Goal: Information Seeking & Learning: Understand process/instructions

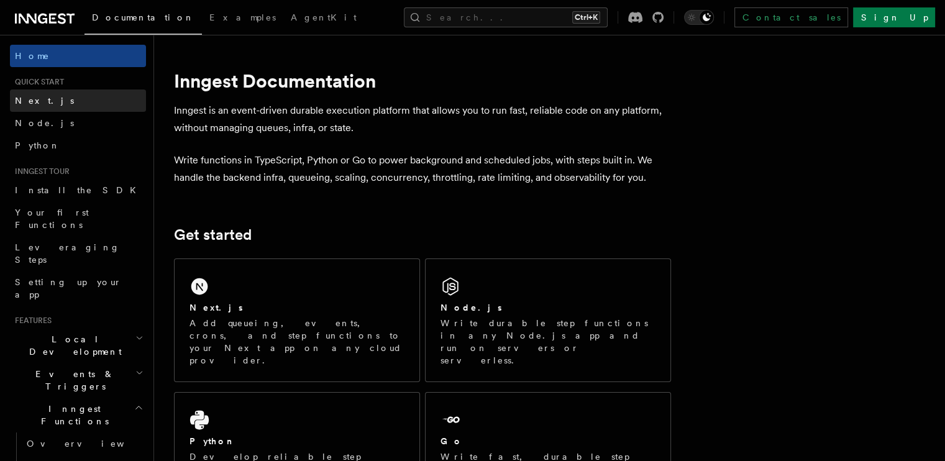
click at [29, 106] on span "Next.js" at bounding box center [44, 100] width 59 height 12
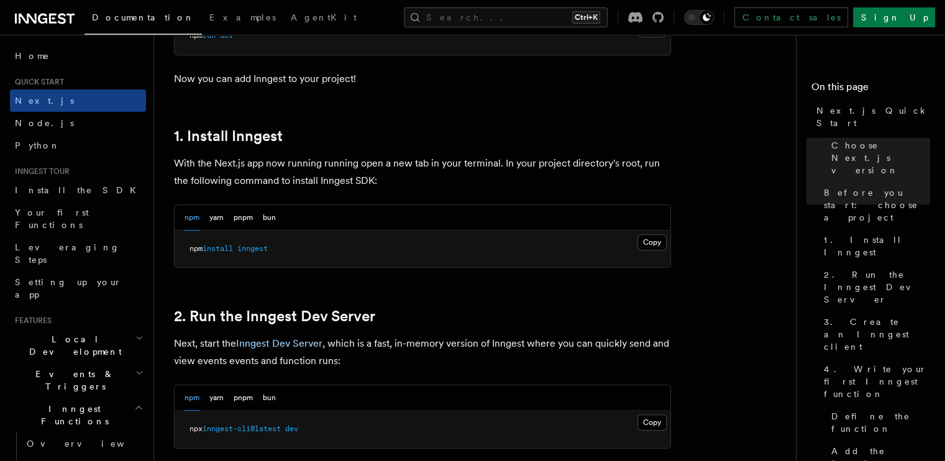
scroll to position [621, 0]
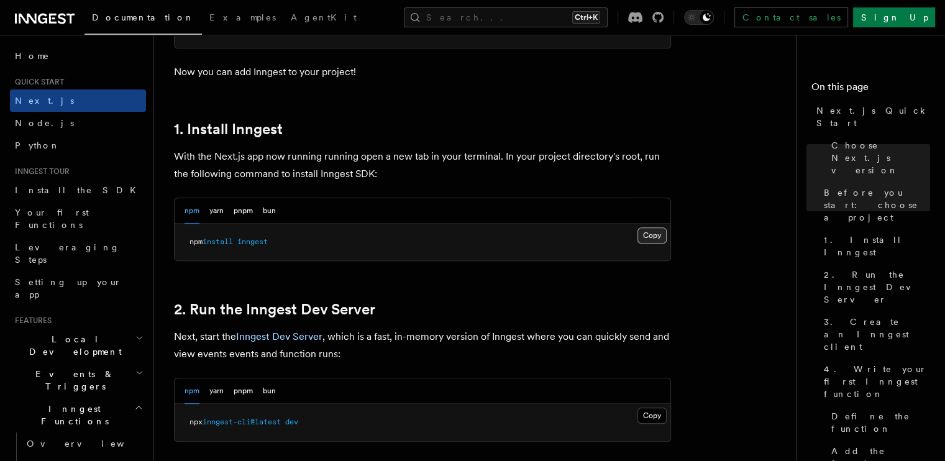
click at [641, 228] on button "Copy Copied" at bounding box center [651, 235] width 29 height 16
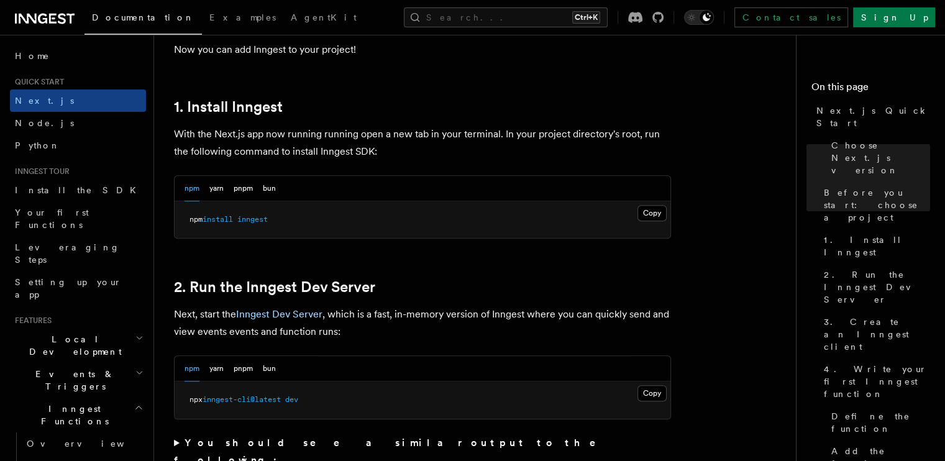
scroll to position [683, 0]
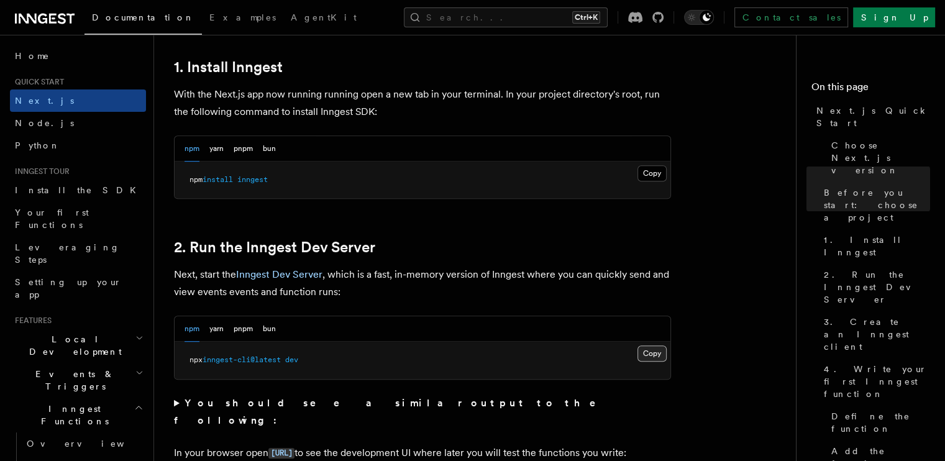
click at [657, 350] on button "Copy Copied" at bounding box center [651, 353] width 29 height 16
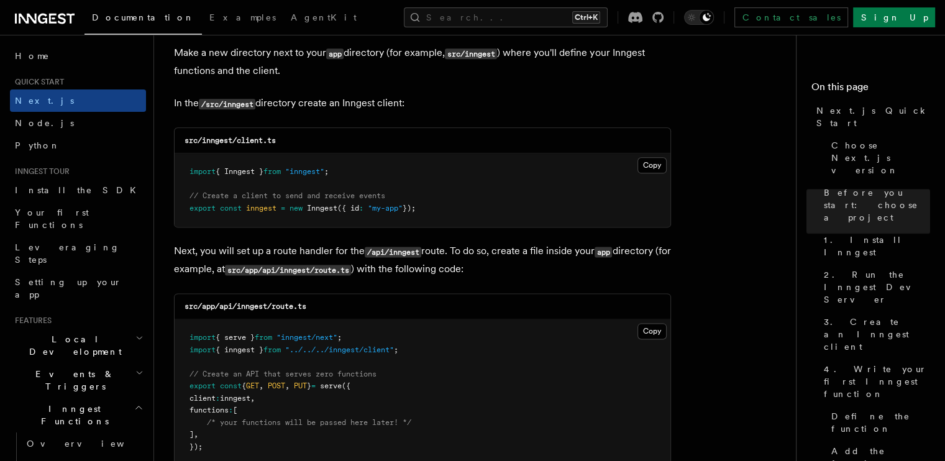
scroll to position [1552, 0]
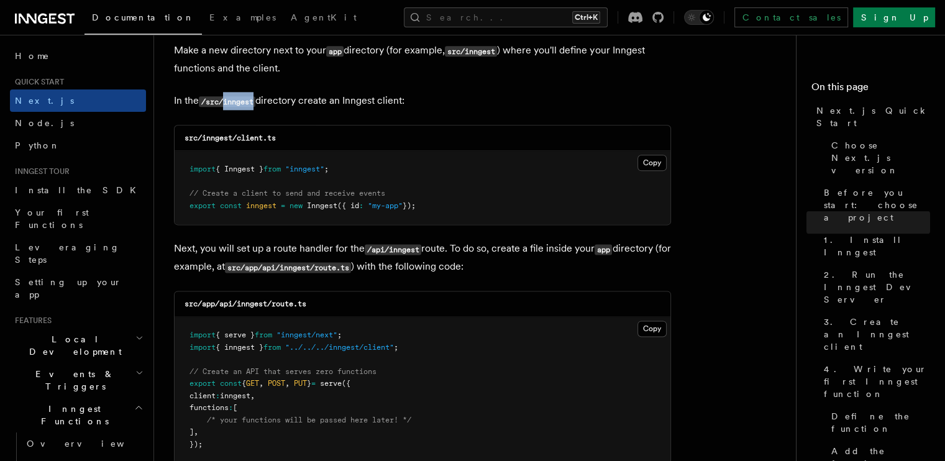
drag, startPoint x: 224, startPoint y: 101, endPoint x: 257, endPoint y: 104, distance: 33.6
click at [255, 104] on code "/src/inngest" at bounding box center [227, 101] width 57 height 11
copy code "inngest"
click at [292, 142] on div "src/inngest/client.ts" at bounding box center [422, 137] width 496 height 25
drag, startPoint x: 278, startPoint y: 138, endPoint x: 242, endPoint y: 140, distance: 36.7
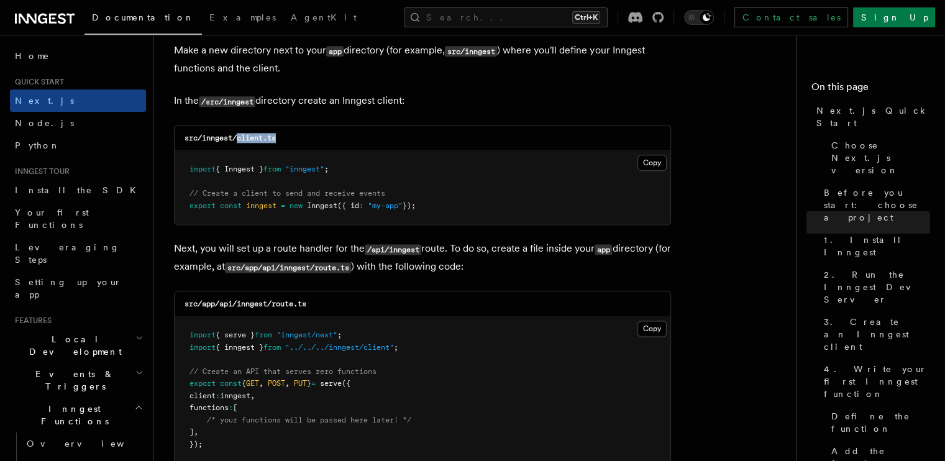
click at [240, 137] on div "src/inngest/client.ts" at bounding box center [422, 137] width 496 height 25
click at [278, 141] on div "src/inngest/client.ts" at bounding box center [422, 137] width 496 height 25
drag, startPoint x: 276, startPoint y: 141, endPoint x: 263, endPoint y: 137, distance: 13.2
click at [261, 137] on code "src/inngest/client.ts" at bounding box center [229, 138] width 91 height 9
click at [276, 139] on code "src/inngest/client.ts" at bounding box center [229, 138] width 91 height 9
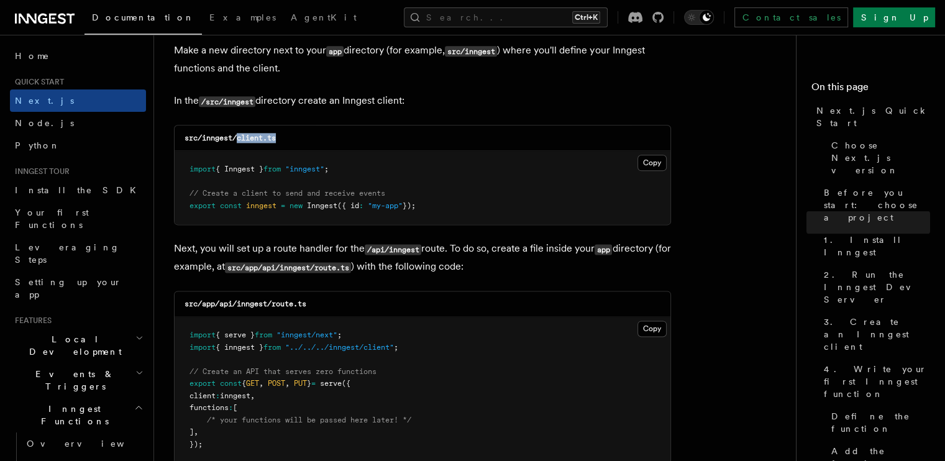
drag, startPoint x: 279, startPoint y: 139, endPoint x: 238, endPoint y: 142, distance: 40.4
click at [238, 142] on div "src/inngest/client.ts" at bounding box center [422, 137] width 496 height 25
copy code "client.ts"
click at [659, 167] on button "Copy Copied" at bounding box center [651, 163] width 29 height 16
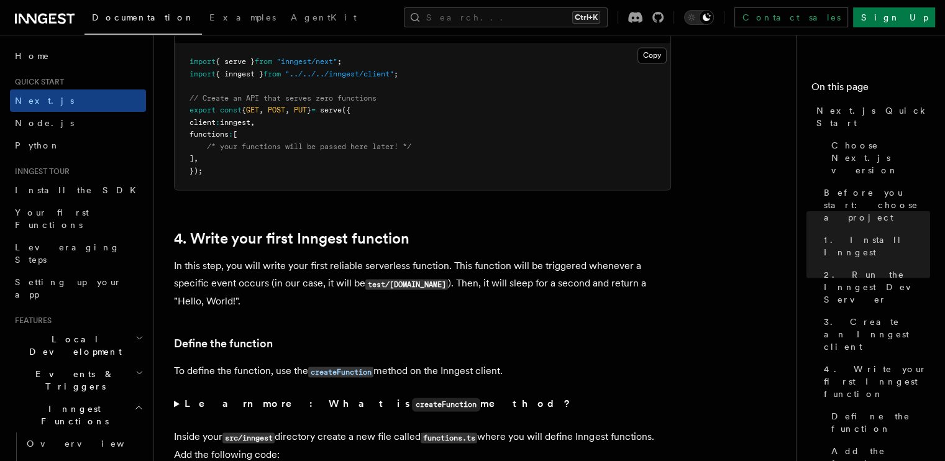
scroll to position [1677, 0]
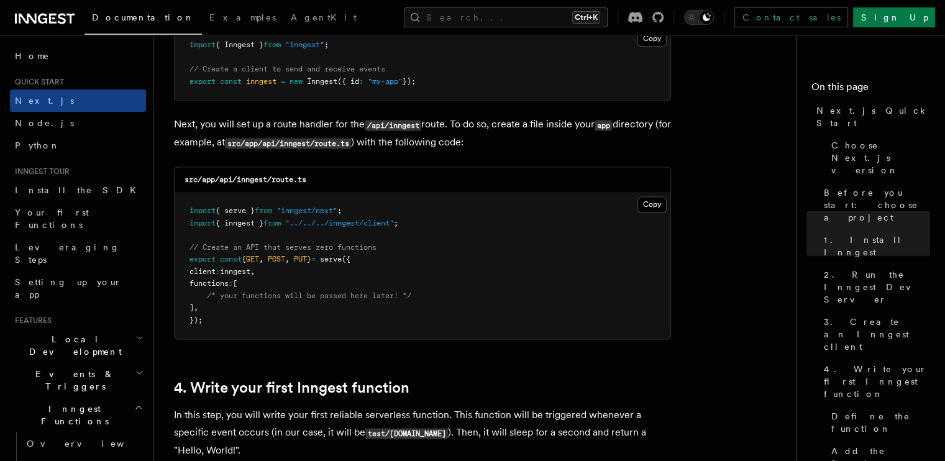
click at [242, 183] on code "src/app/api/inngest/route.ts" at bounding box center [245, 179] width 122 height 9
copy code "inngest"
click at [655, 201] on button "Copy Copied" at bounding box center [651, 204] width 29 height 16
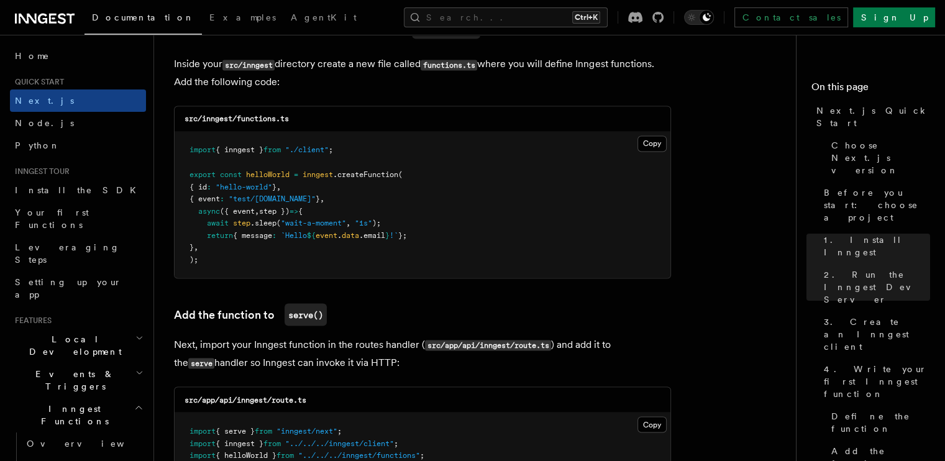
scroll to position [2236, 0]
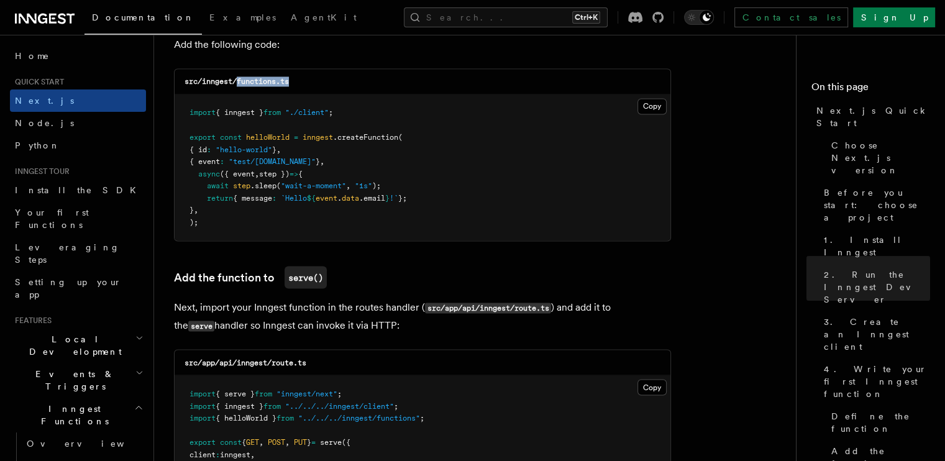
drag, startPoint x: 292, startPoint y: 75, endPoint x: 238, endPoint y: 84, distance: 54.2
click at [238, 84] on div "src/inngest/functions.ts" at bounding box center [422, 81] width 496 height 25
copy code "functions.ts"
